Goal: Check status: Check status

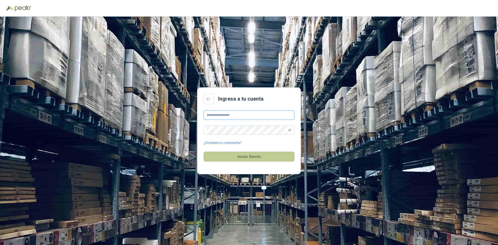
type input "**********"
click at [266, 157] on button "Iniciar Sesión" at bounding box center [249, 157] width 91 height 10
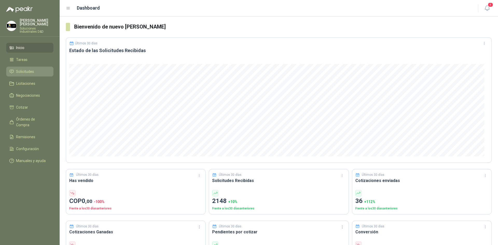
click at [18, 69] on span "Solicitudes" at bounding box center [25, 72] width 18 height 6
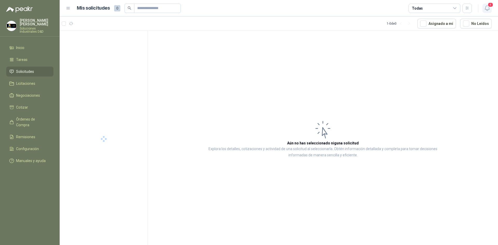
click at [491, 9] on button "4" at bounding box center [486, 8] width 9 height 9
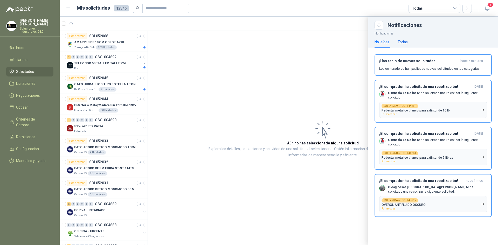
click at [403, 41] on div "Todas" at bounding box center [403, 42] width 10 height 6
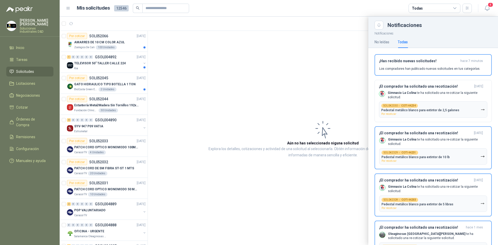
click at [218, 77] on div at bounding box center [279, 131] width 438 height 229
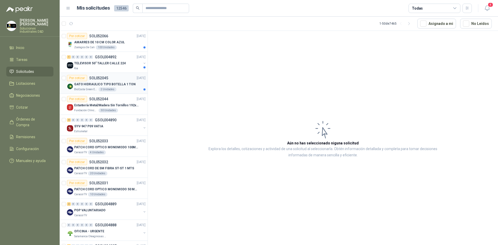
click at [85, 83] on p "GATO HIDRAULICO TIPO BOTELLA 1 TON" at bounding box center [104, 84] width 61 height 5
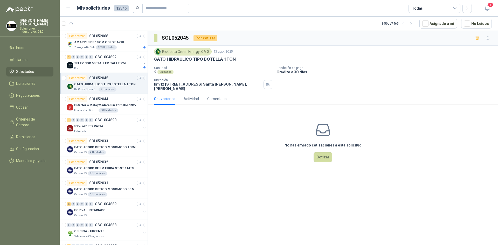
click at [178, 59] on p "GATO HIDRAULICO TIPO BOTELLA 1 TON" at bounding box center [195, 59] width 82 height 5
